Goal: Task Accomplishment & Management: Complete application form

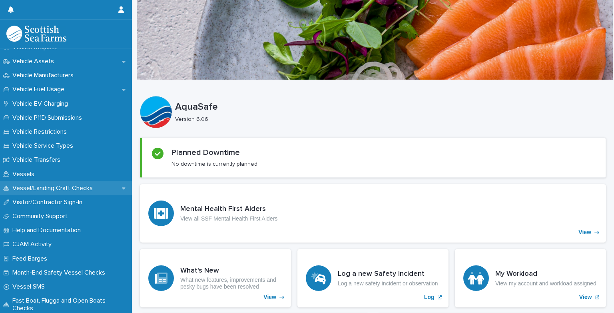
scroll to position [657, 0]
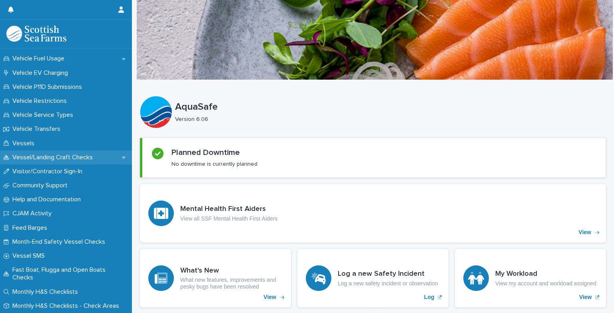
click at [58, 159] on p "Vessel/Landing Craft Checks" at bounding box center [54, 157] width 90 height 8
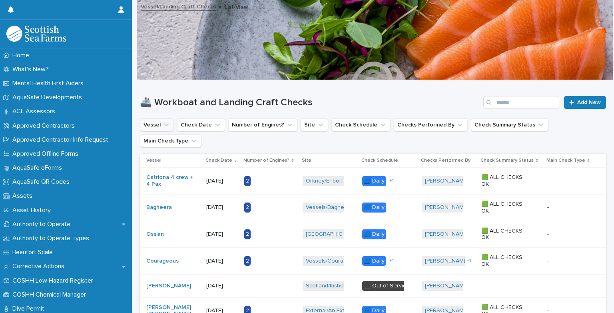
click at [162, 122] on icon "Vessel" at bounding box center [166, 125] width 8 height 8
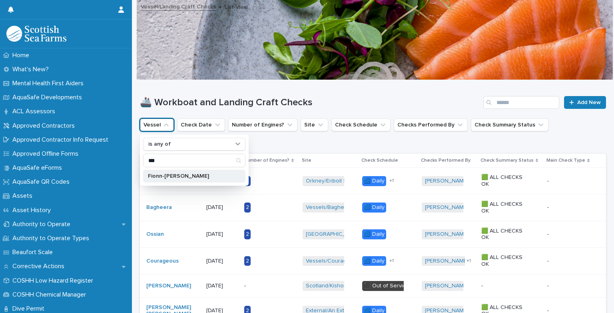
type input "***"
click at [153, 174] on p "Fionn-Aird" at bounding box center [190, 176] width 85 height 6
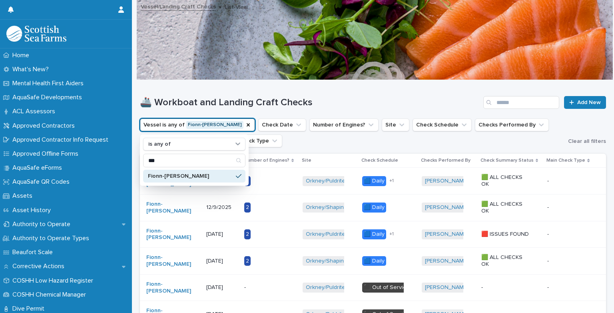
click at [369, 98] on h1 "🚢 Workboat and Landing Craft Checks" at bounding box center [310, 103] width 340 height 12
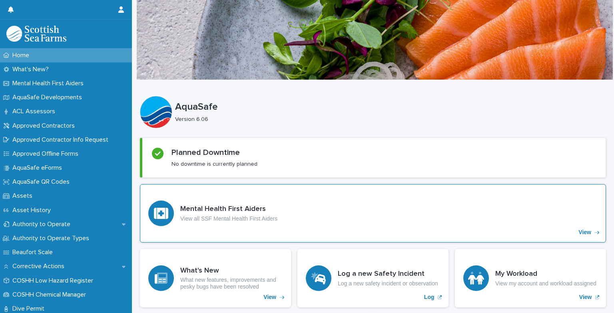
scroll to position [40, 0]
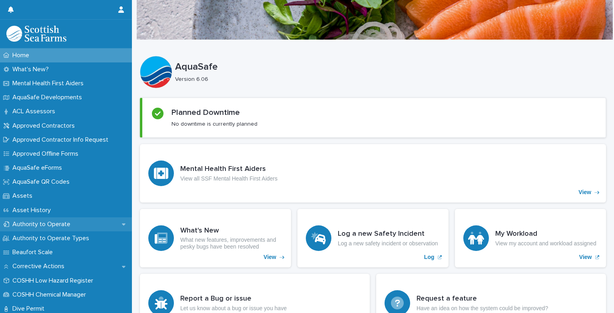
click at [44, 226] on p "Authority to Operate" at bounding box center [43, 224] width 68 height 8
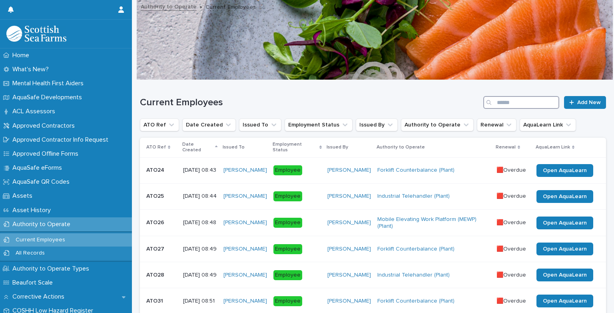
click at [509, 104] on input "Search" at bounding box center [521, 102] width 76 height 13
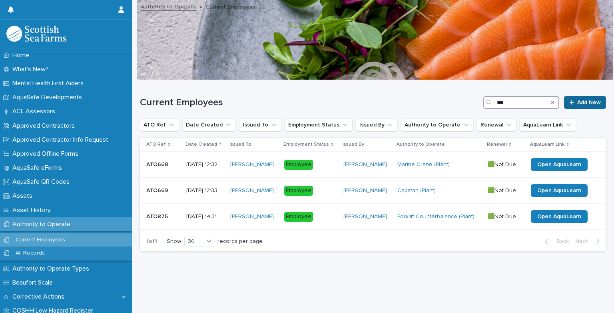
type input "***"
click at [587, 100] on span "Add New" at bounding box center [589, 103] width 24 height 6
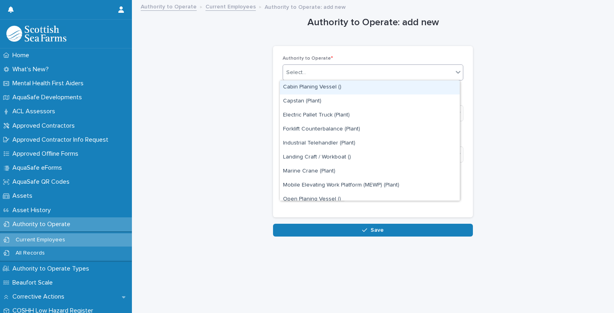
click at [305, 66] on div "Select..." at bounding box center [368, 72] width 170 height 13
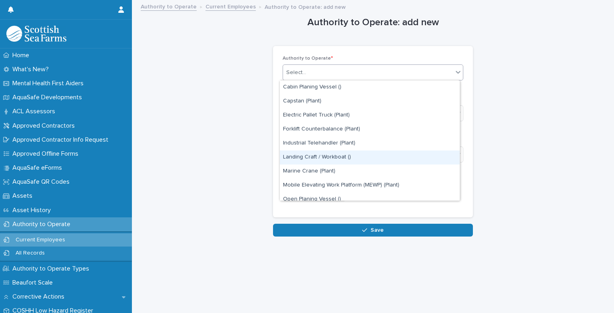
click at [335, 157] on div "Landing Craft / Workboat ()" at bounding box center [370, 157] width 180 height 14
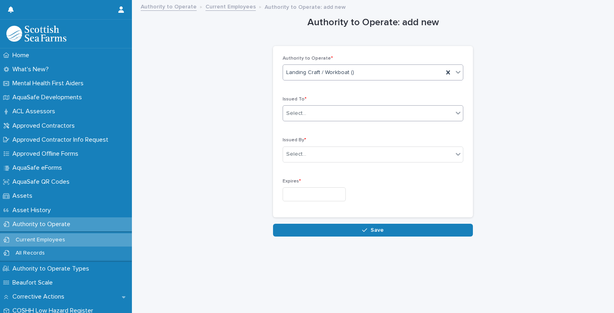
click at [337, 115] on div "Select..." at bounding box center [368, 113] width 170 height 13
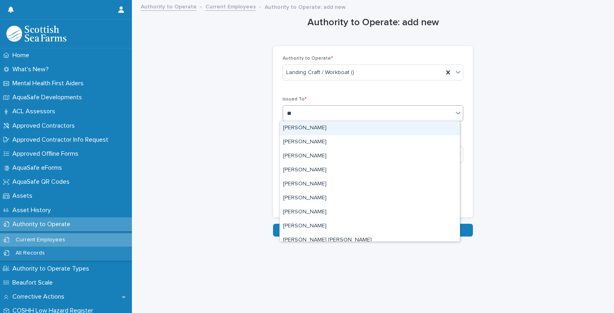
type input "***"
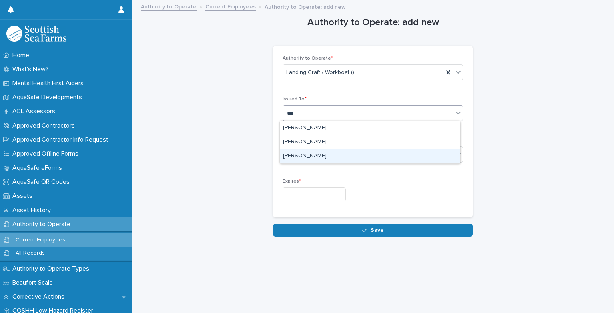
click at [325, 156] on div "[PERSON_NAME]" at bounding box center [370, 156] width 180 height 14
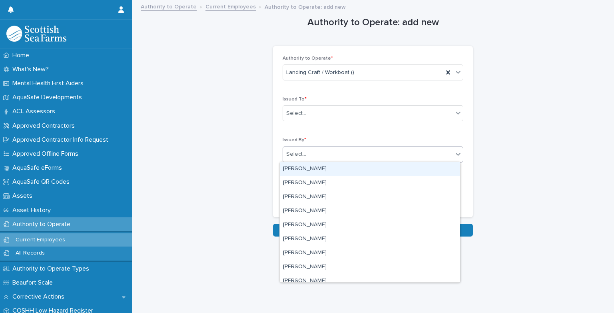
click at [319, 156] on div "Select..." at bounding box center [368, 153] width 170 height 13
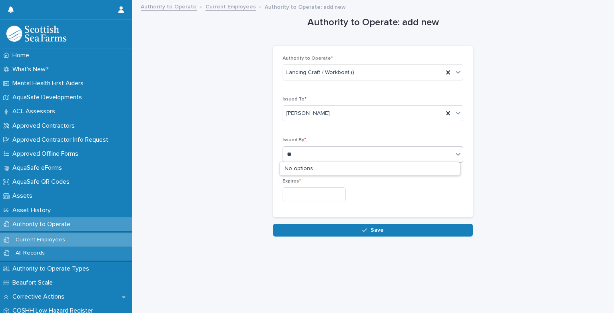
type input "*"
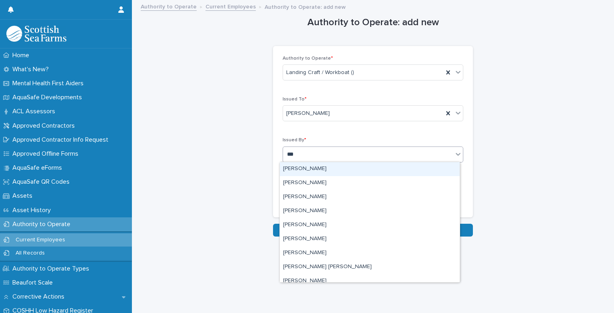
type input "****"
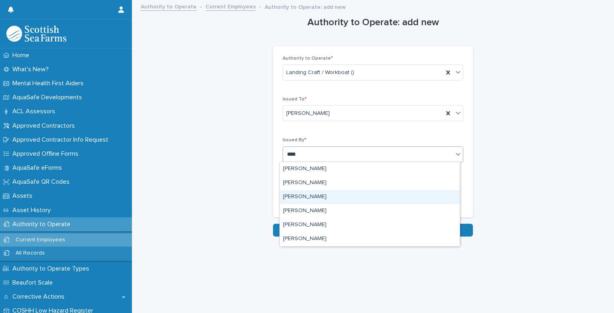
click at [301, 195] on div "[PERSON_NAME]" at bounding box center [370, 197] width 180 height 14
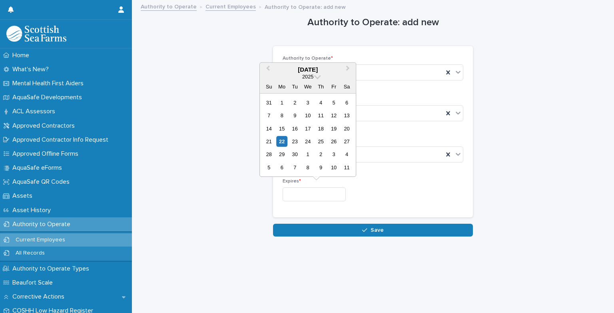
click at [315, 196] on input "text" at bounding box center [314, 194] width 63 height 14
click at [318, 77] on span at bounding box center [317, 75] width 7 height 7
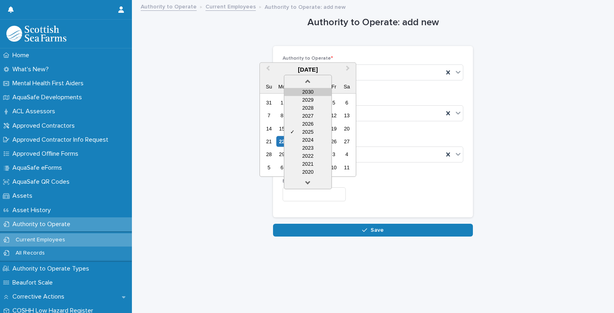
click at [309, 92] on div "2030" at bounding box center [307, 92] width 47 height 8
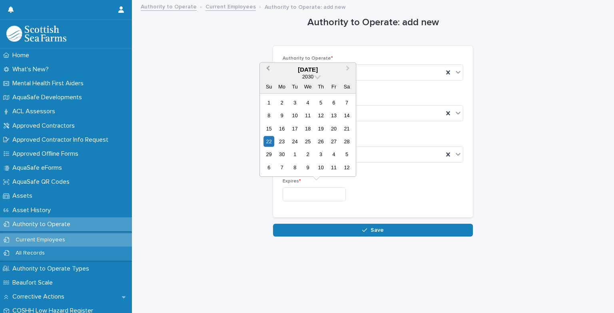
click at [264, 67] on button "Previous Month" at bounding box center [267, 69] width 13 height 13
click at [320, 155] on div "29" at bounding box center [320, 154] width 11 height 11
type input "*********"
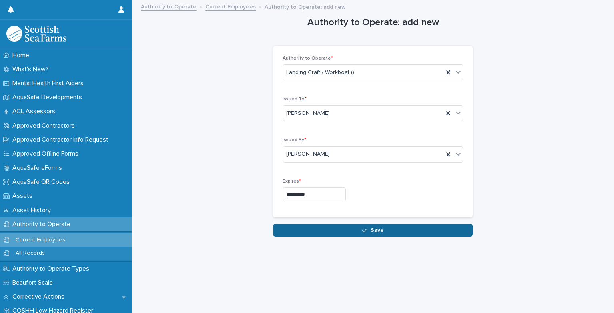
click at [378, 231] on span "Save" at bounding box center [377, 230] width 13 height 6
